Goal: Information Seeking & Learning: Learn about a topic

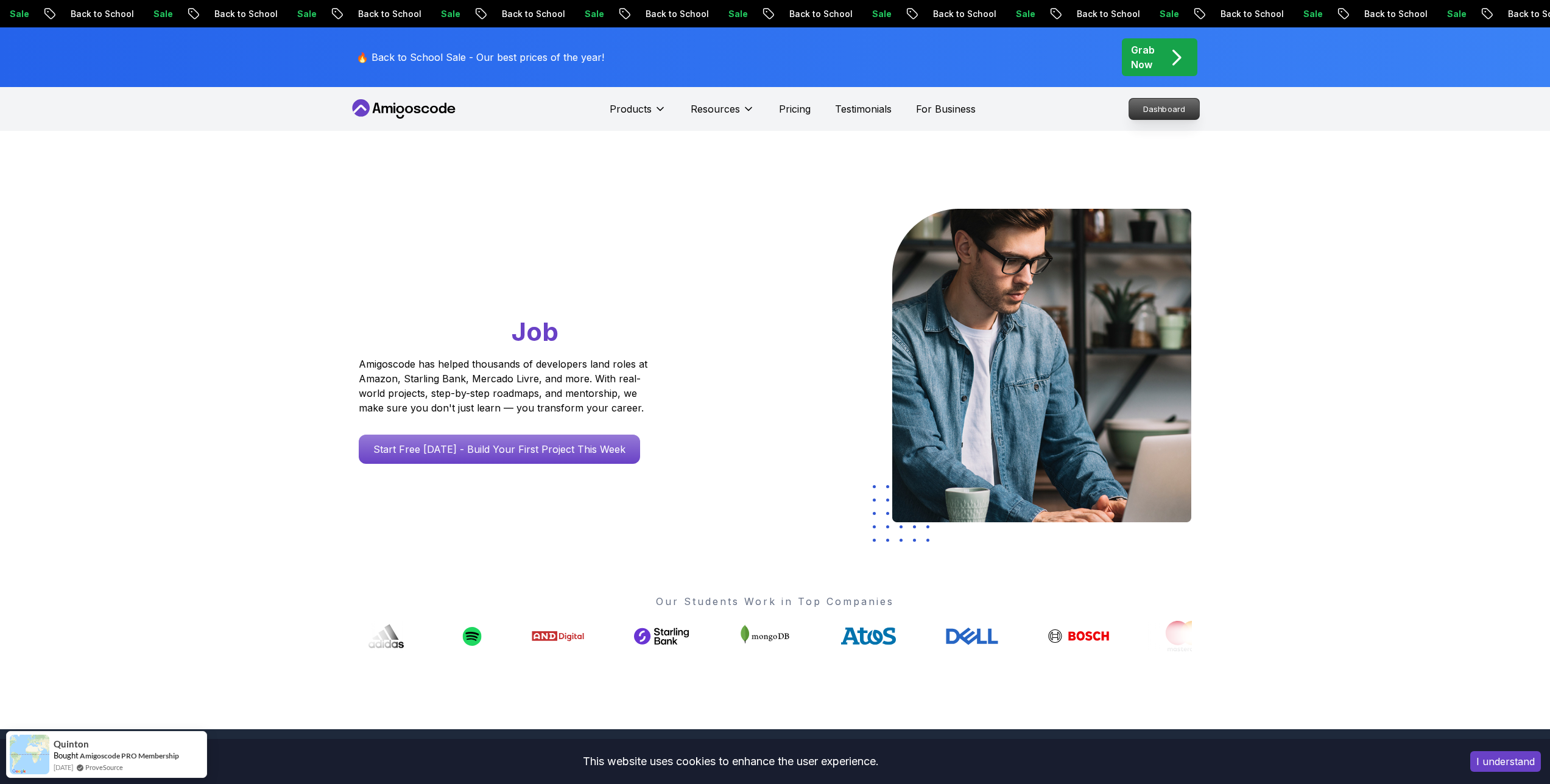
click at [911, 111] on p "Dashboard" at bounding box center [1164, 108] width 70 height 21
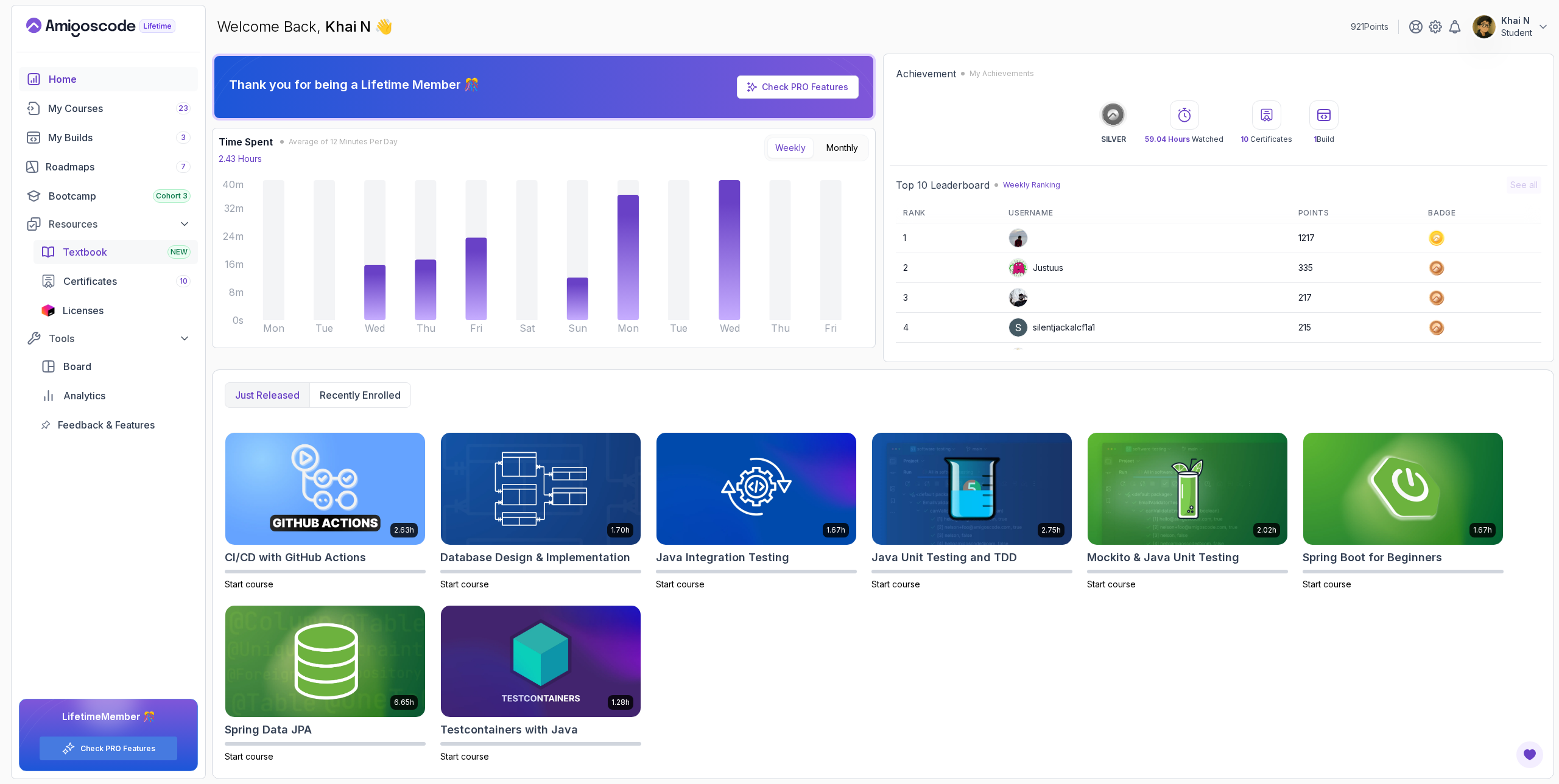
click at [104, 256] on span "Textbook" at bounding box center [85, 252] width 44 height 15
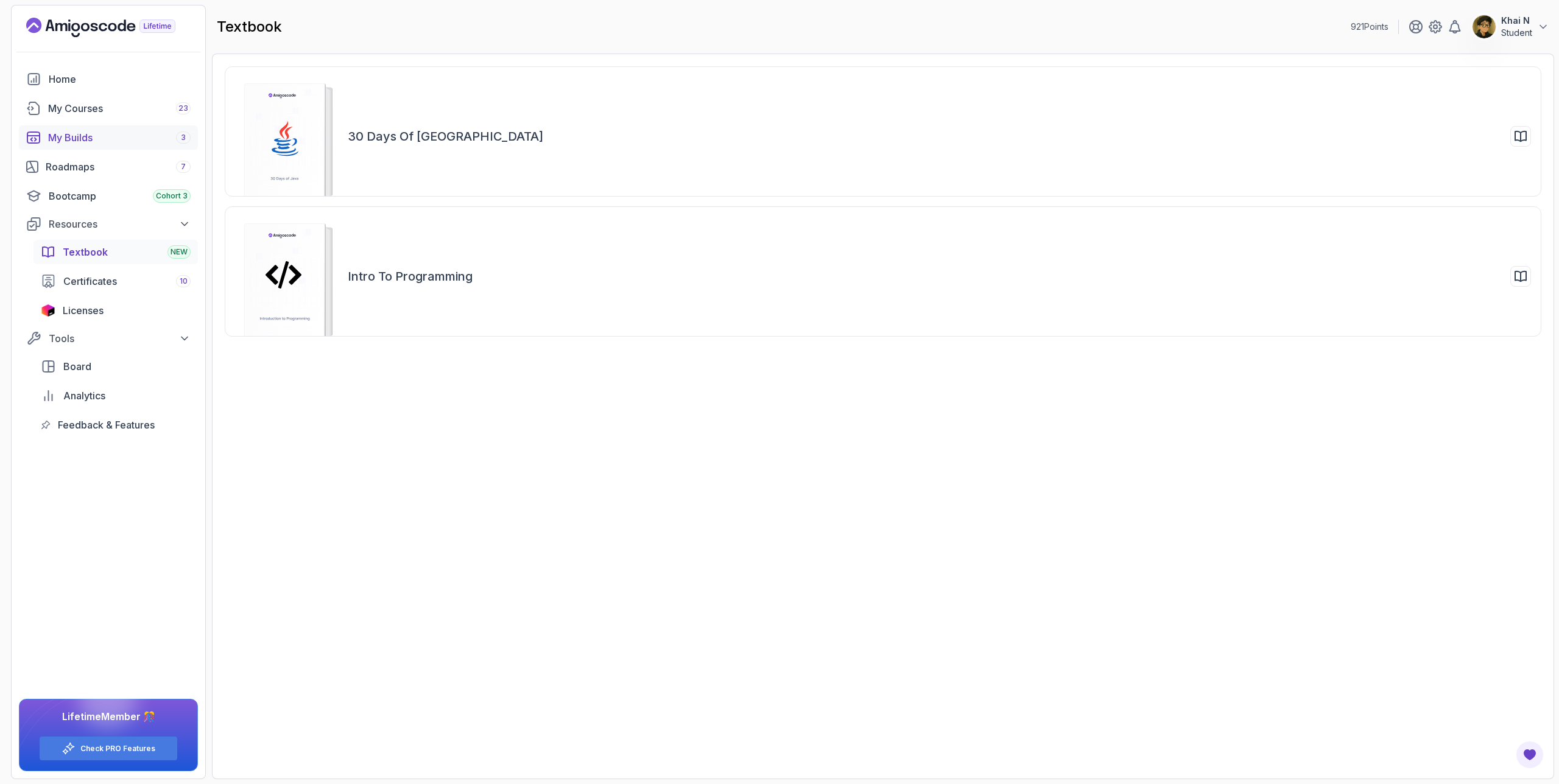
click at [122, 137] on div "My Builds 3" at bounding box center [120, 138] width 143 height 15
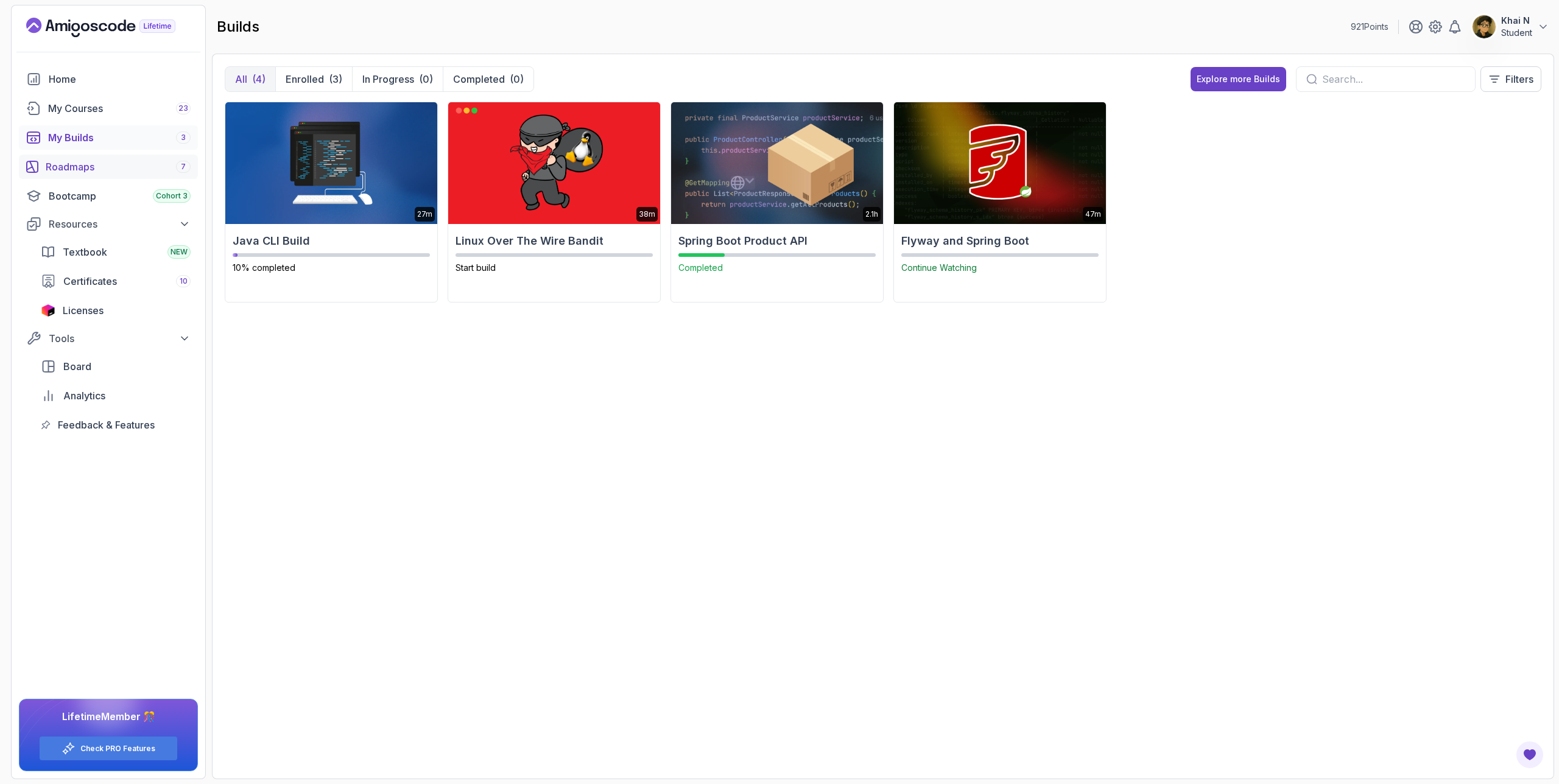
click at [147, 157] on link "Roadmaps 7" at bounding box center [108, 167] width 179 height 25
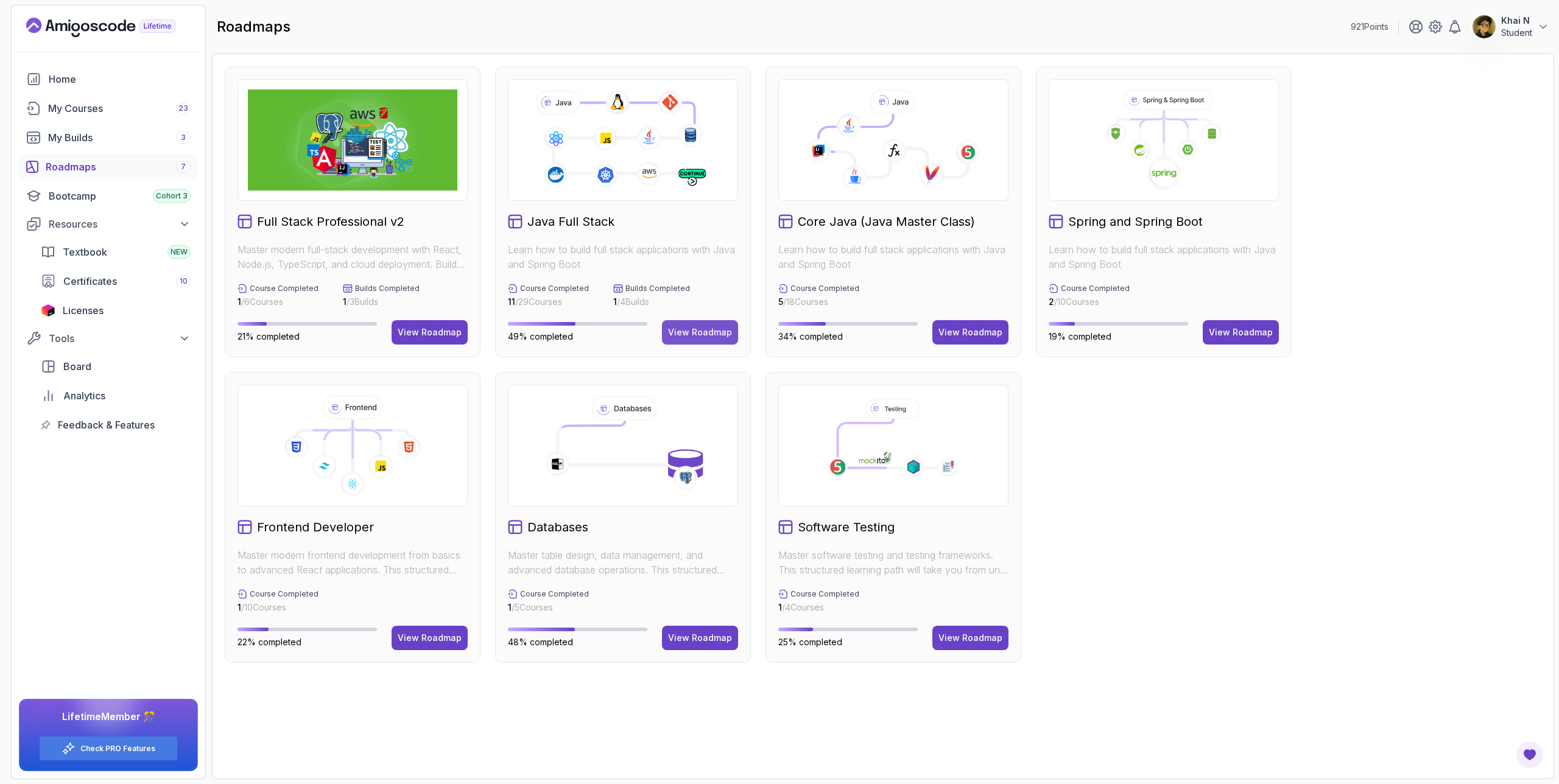
click at [708, 328] on div "View Roadmap" at bounding box center [700, 332] width 64 height 12
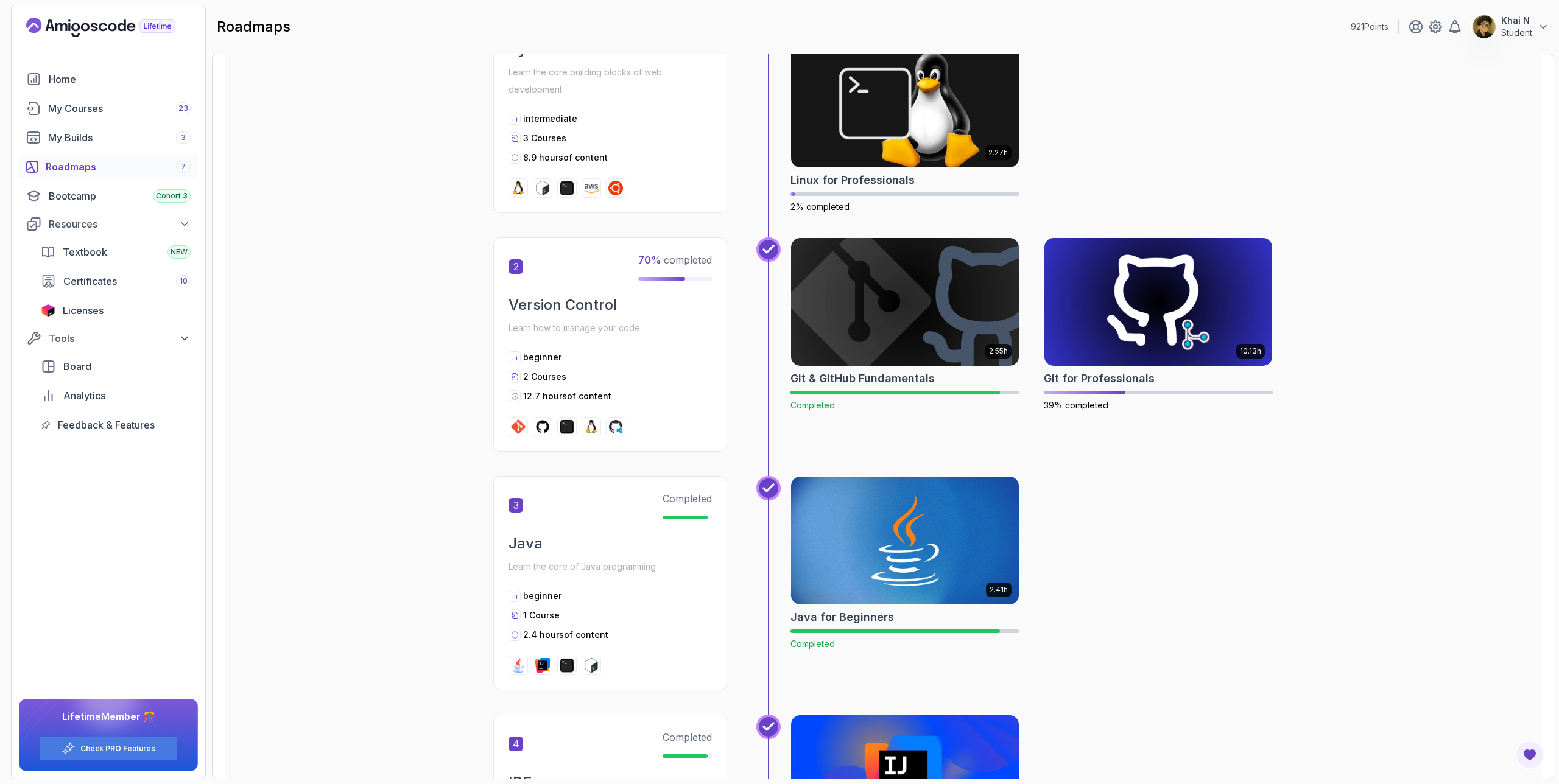
scroll to position [530, 0]
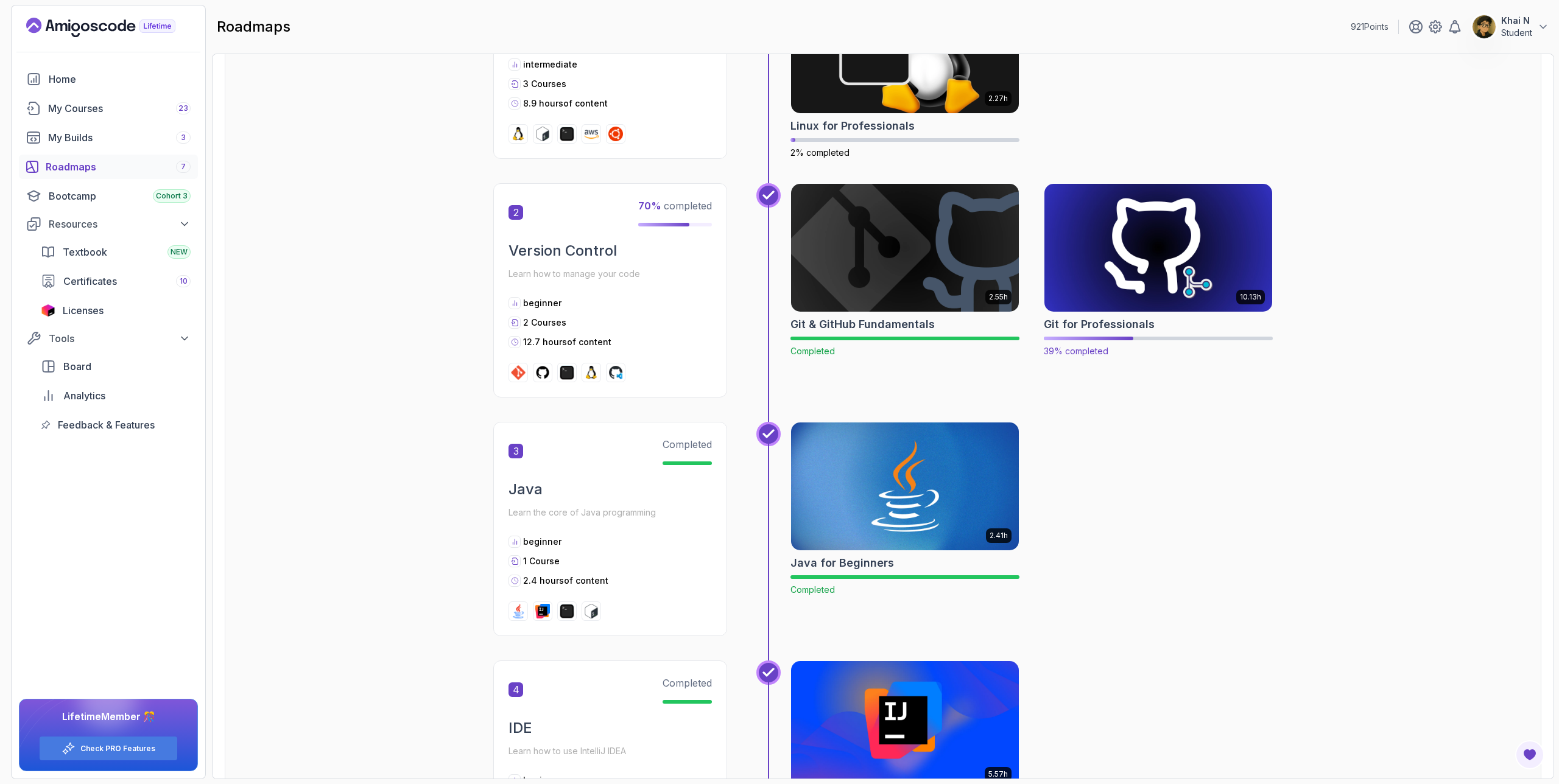
click at [911, 296] on img at bounding box center [1158, 247] width 239 height 134
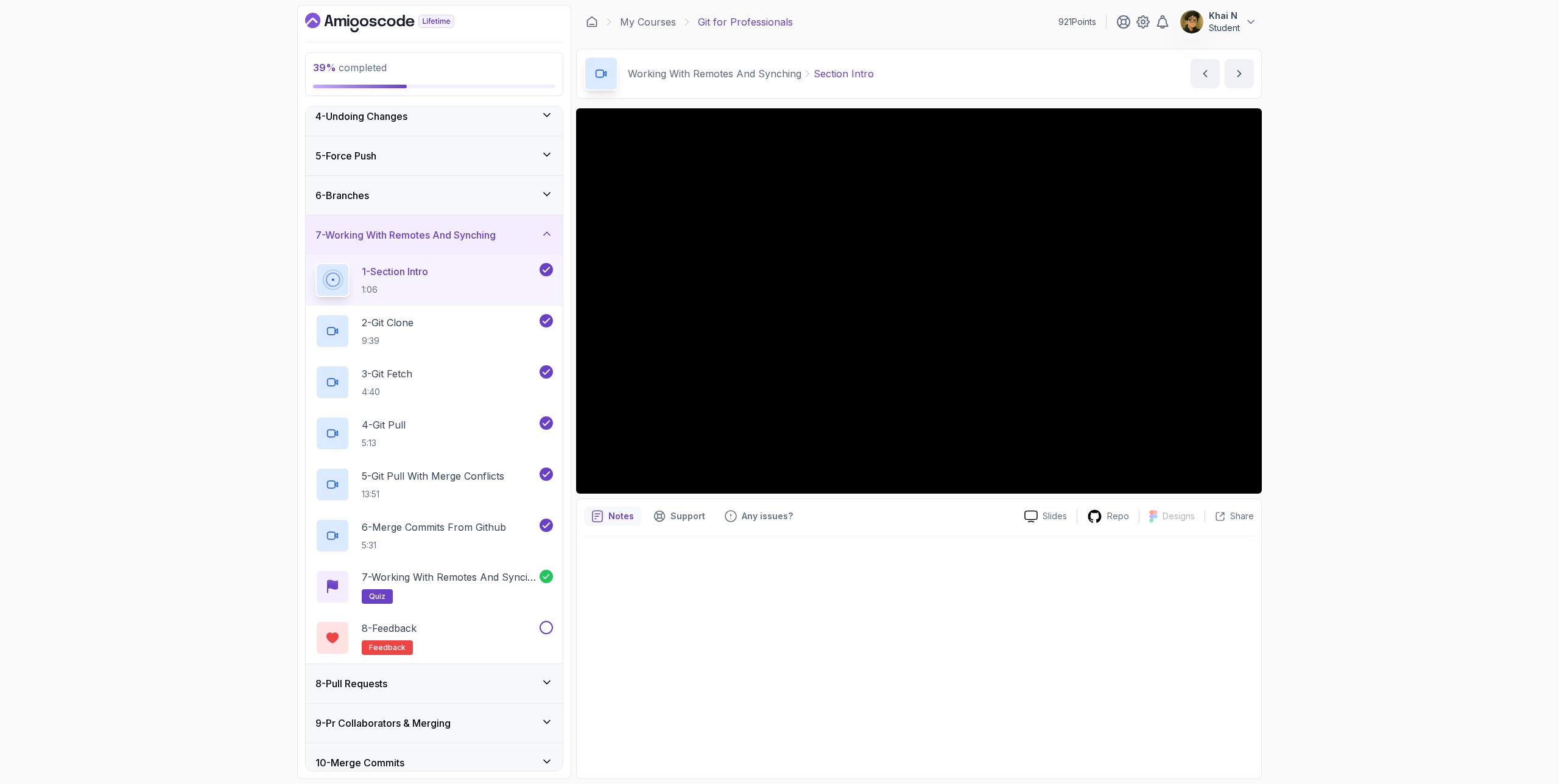
scroll to position [166, 0]
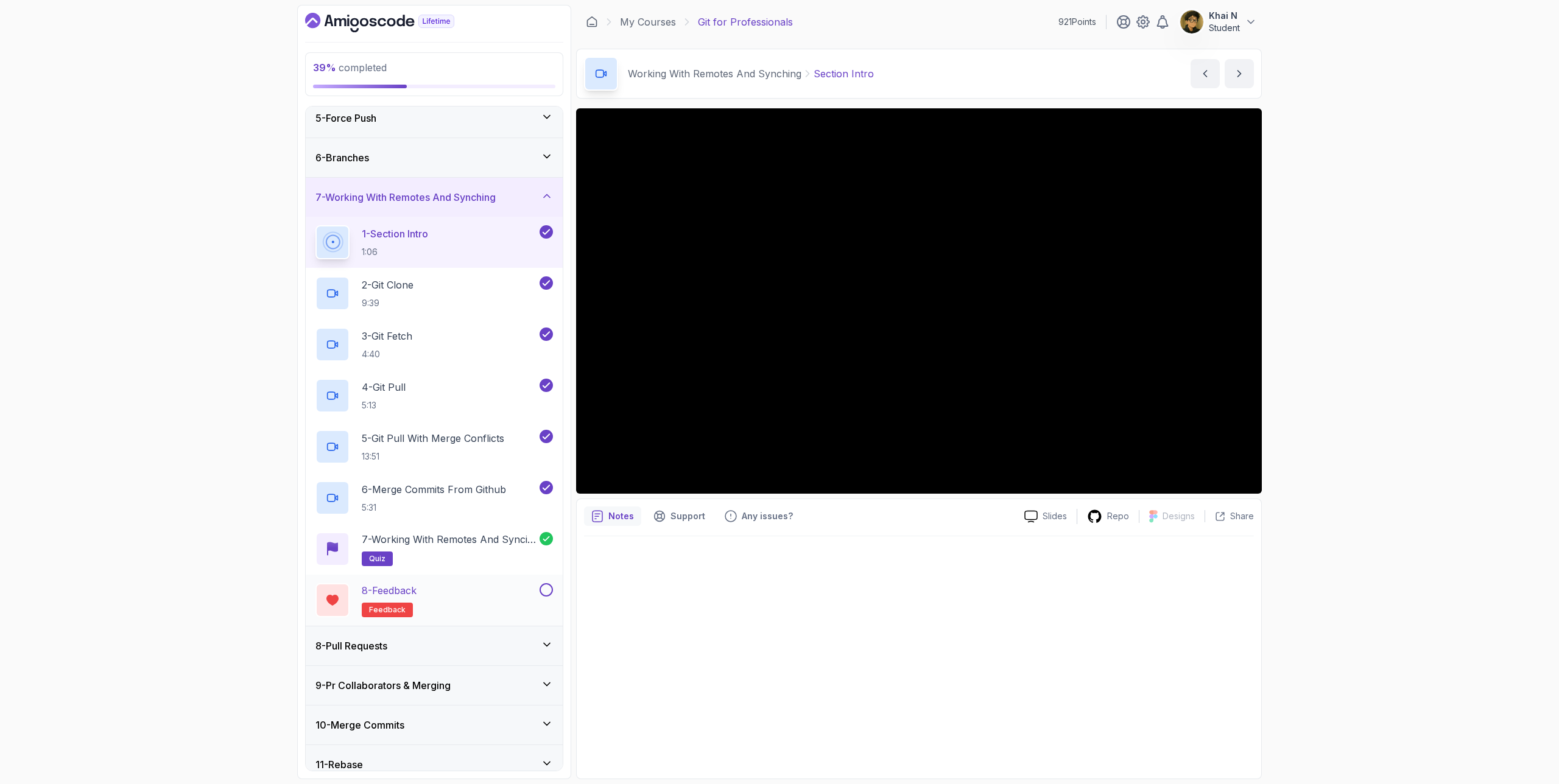
click at [474, 502] on div "8 - Feedback feedback" at bounding box center [426, 600] width 222 height 34
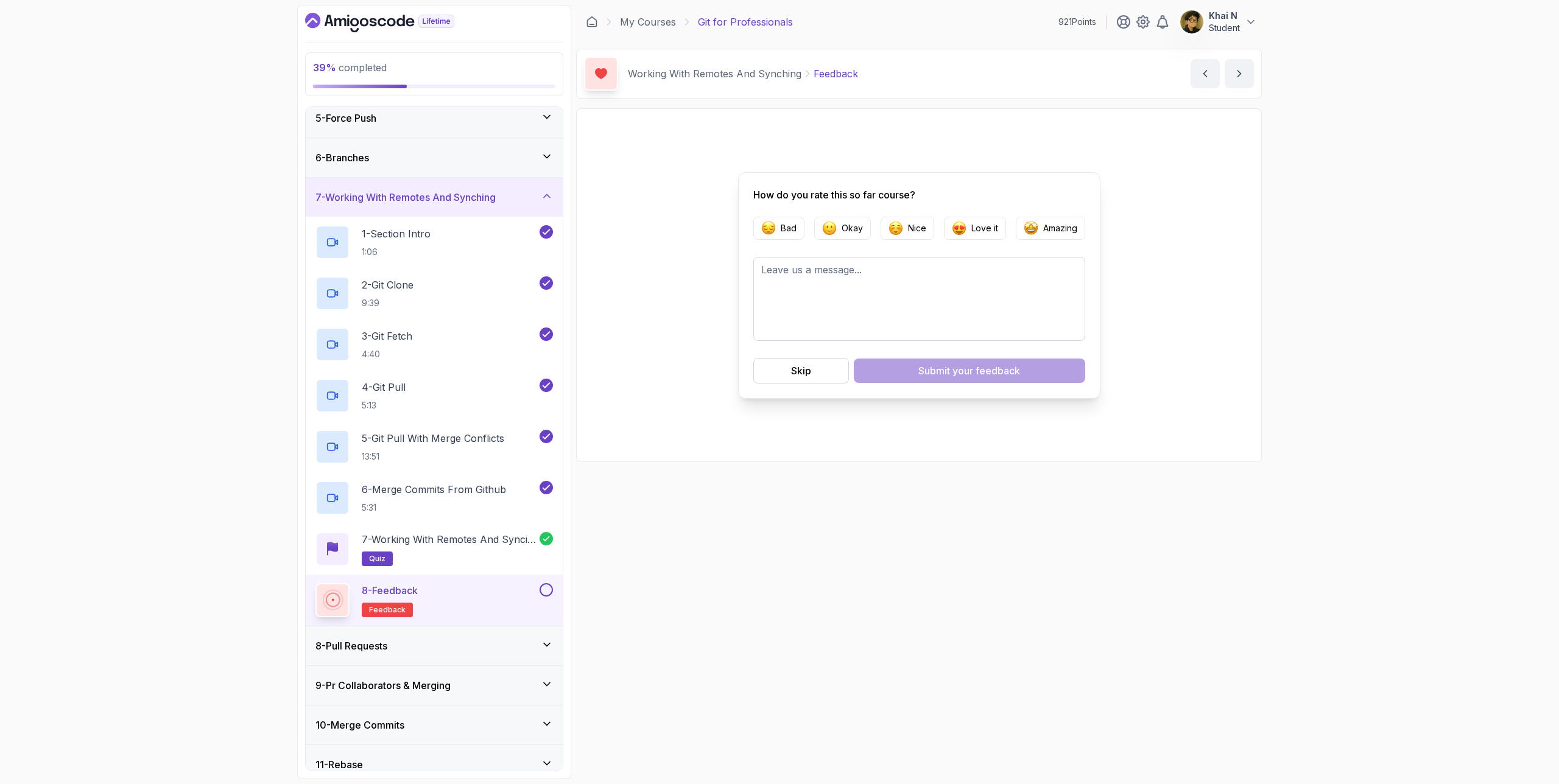
click at [544, 502] on button at bounding box center [546, 589] width 13 height 13
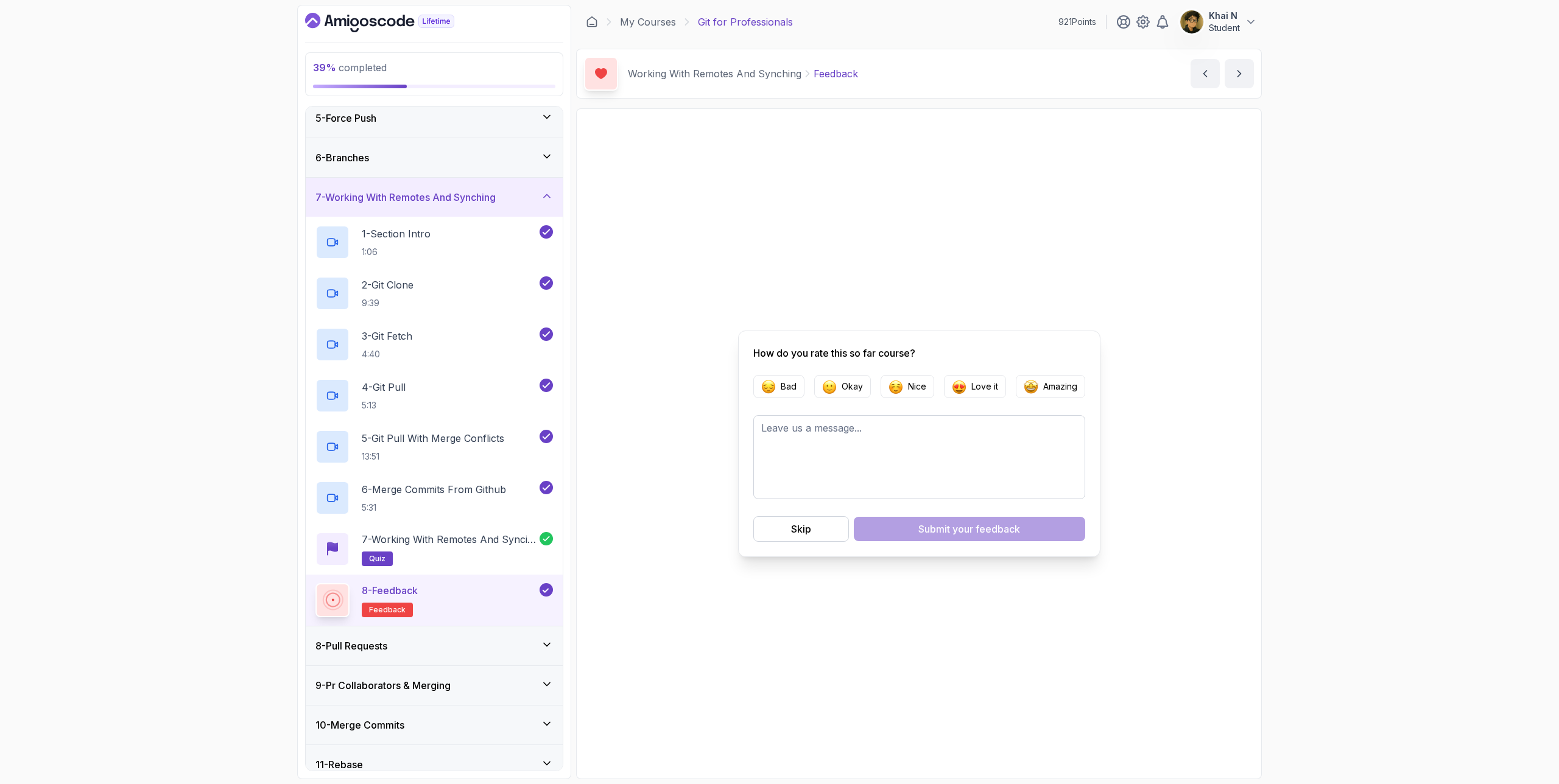
click at [466, 502] on div "8 - Pull Requests" at bounding box center [434, 645] width 257 height 39
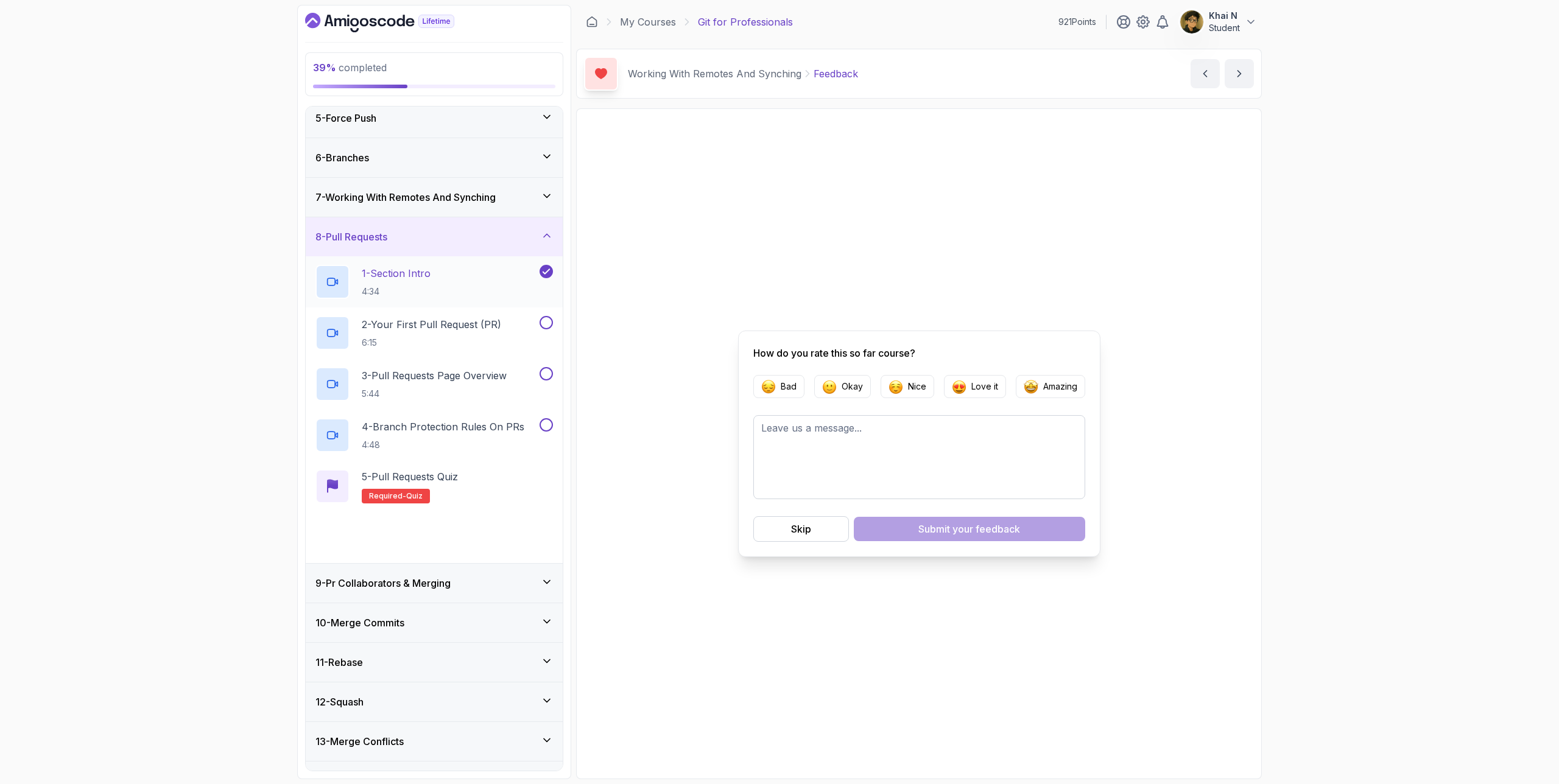
click at [463, 268] on div "1 - Section Intro 4:34" at bounding box center [426, 282] width 222 height 34
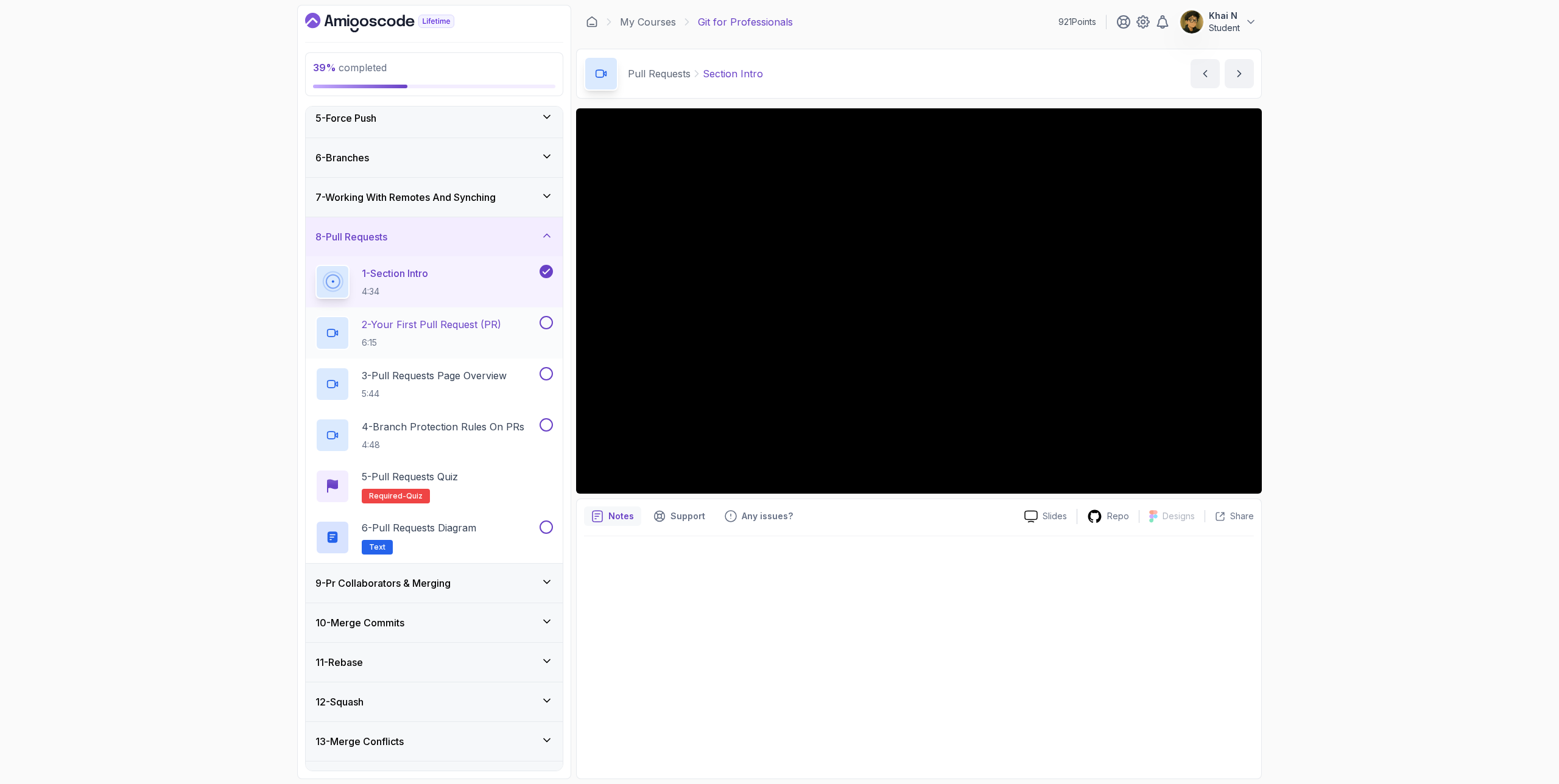
click at [486, 319] on p "2 - Your First Pull Request (PR)" at bounding box center [431, 324] width 140 height 15
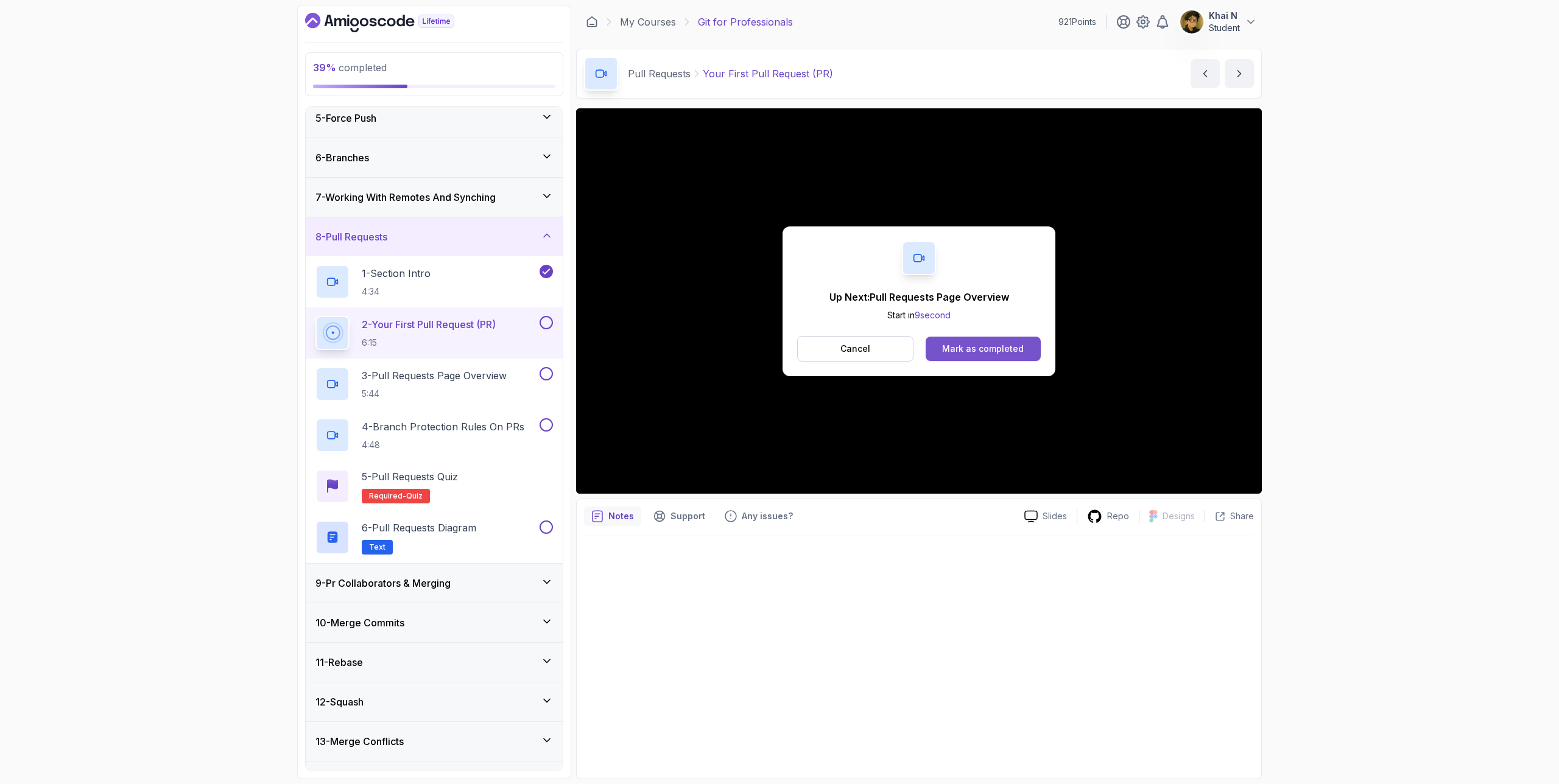
click at [911, 351] on div "Mark as completed" at bounding box center [982, 348] width 81 height 12
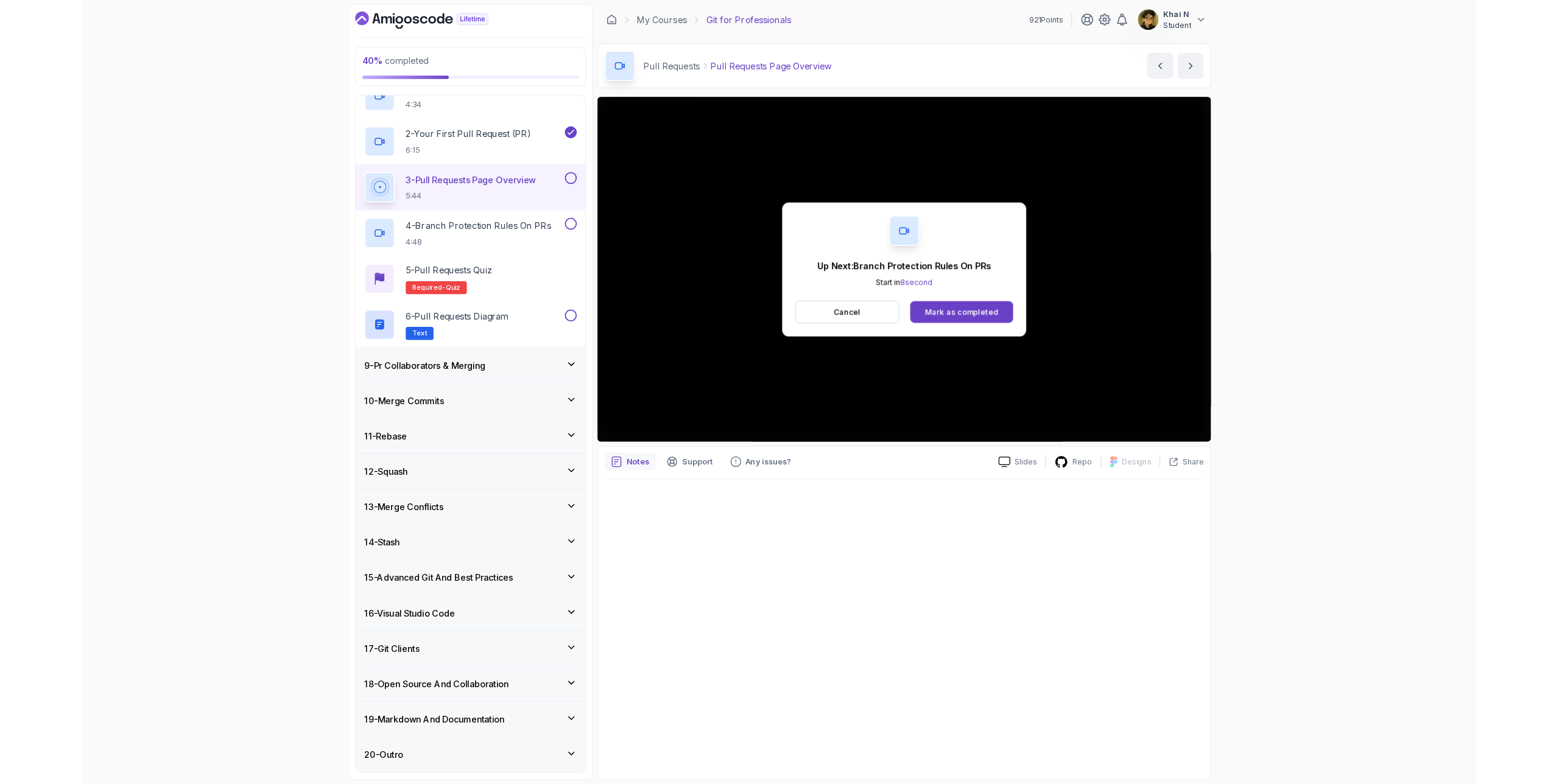
scroll to position [387, 0]
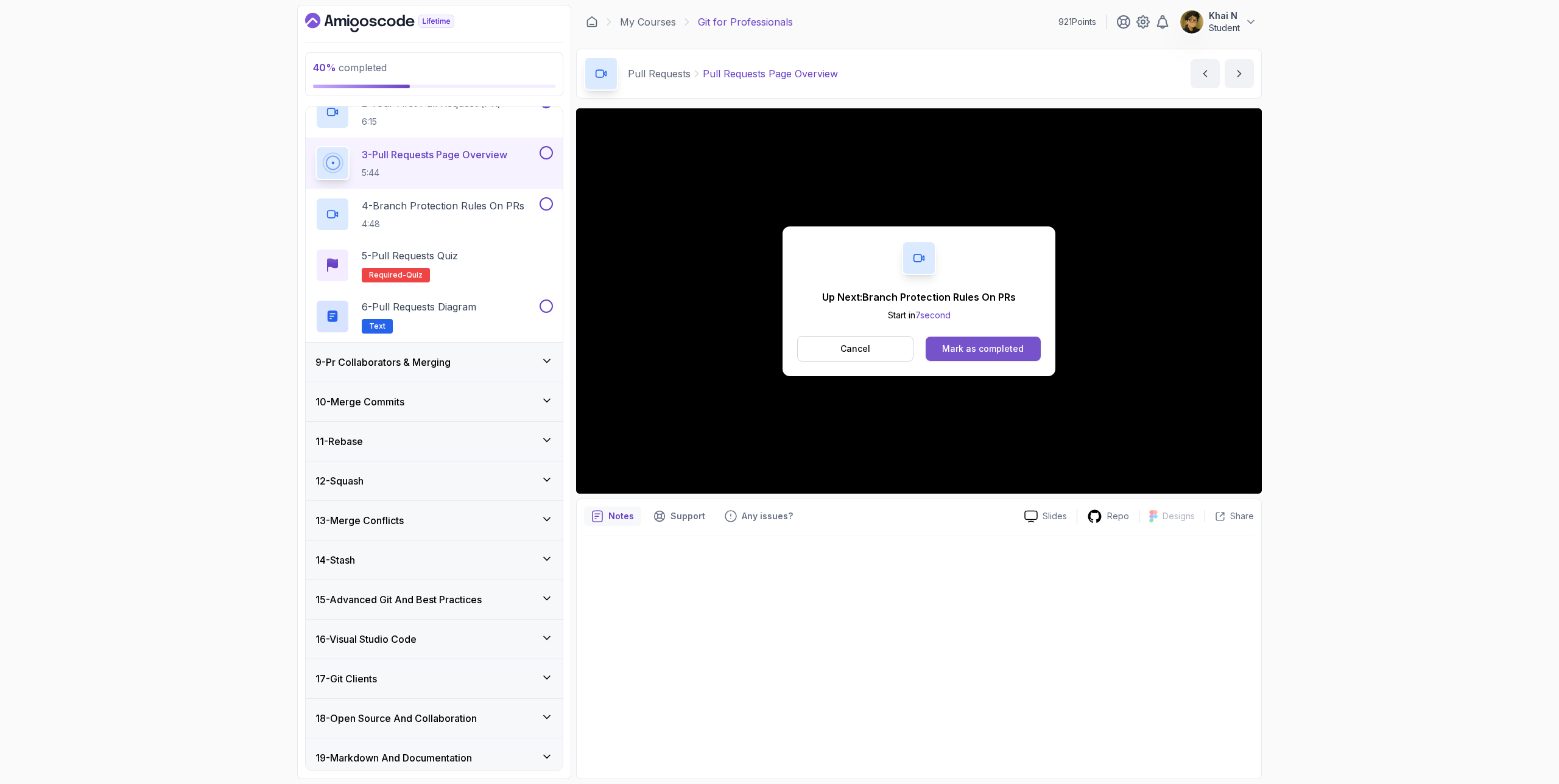
click at [911, 355] on button "Mark as completed" at bounding box center [983, 349] width 115 height 25
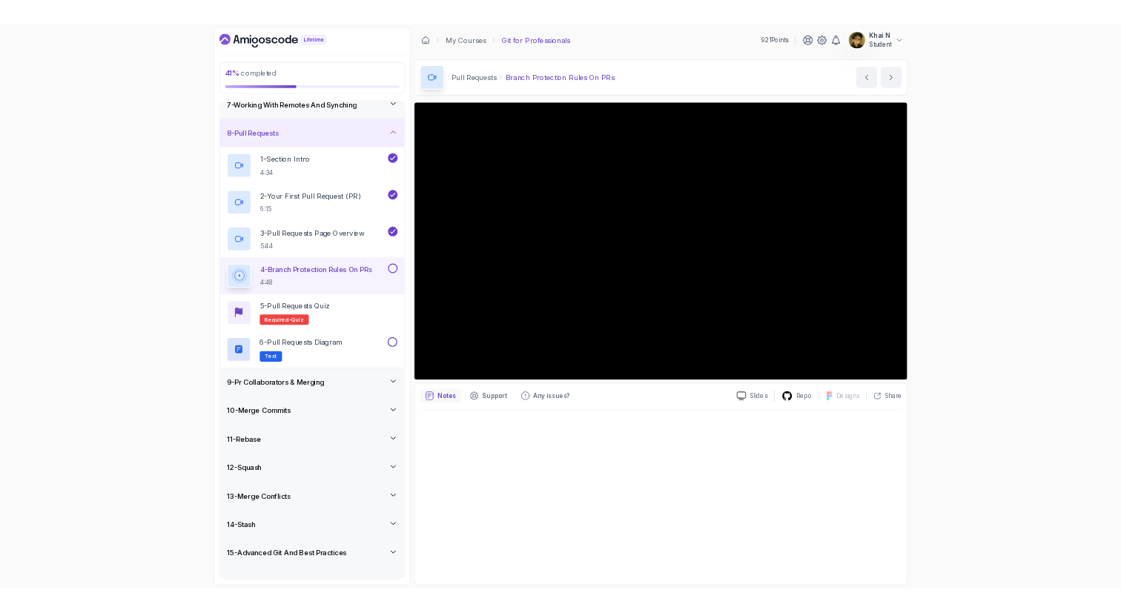
scroll to position [197, 0]
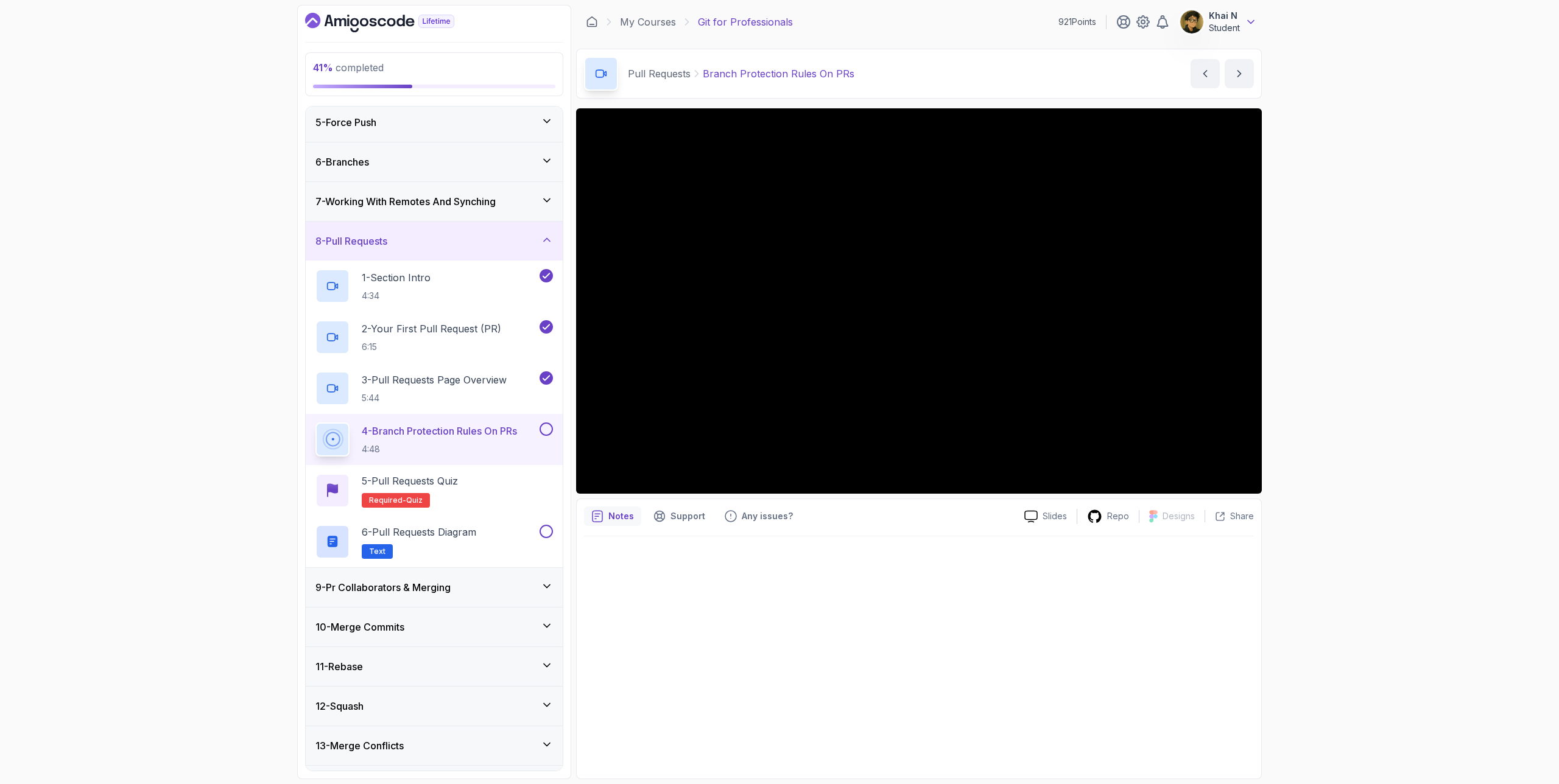
click at [911, 18] on icon at bounding box center [1251, 21] width 12 height 12
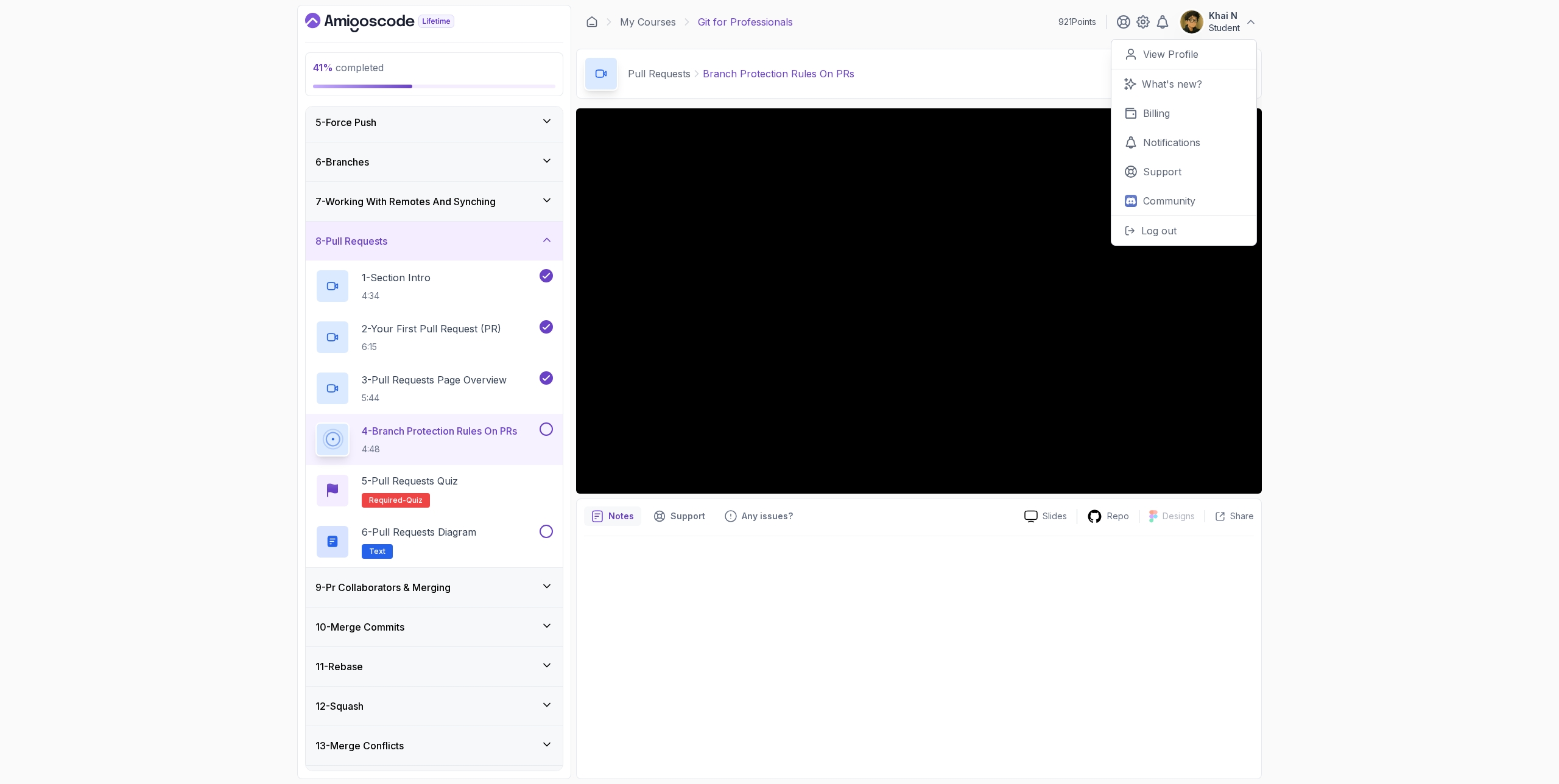
click at [911, 143] on div "41 % completed 1 - Intro 2 - Excluding Files And Folders 3 - Taking Closer Look…" at bounding box center [780, 392] width 1559 height 784
